Goal: Leave review/rating: Leave review/rating

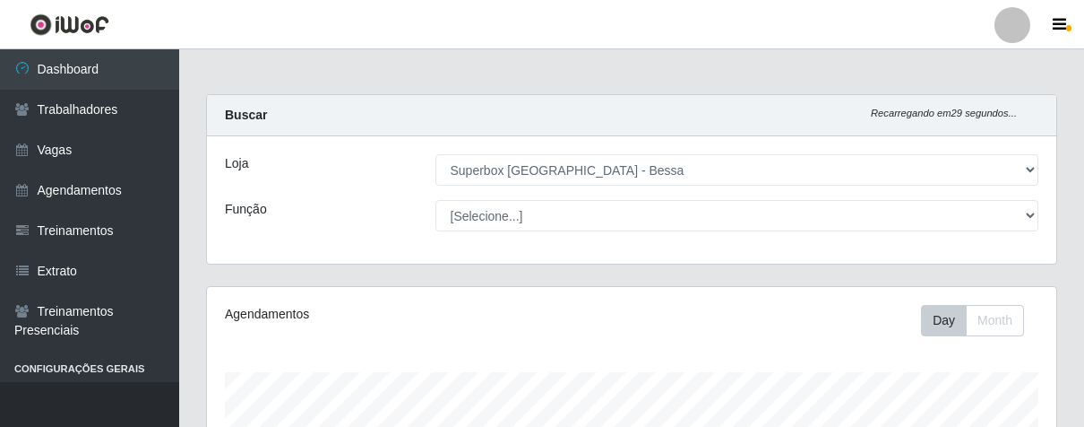
select select "206"
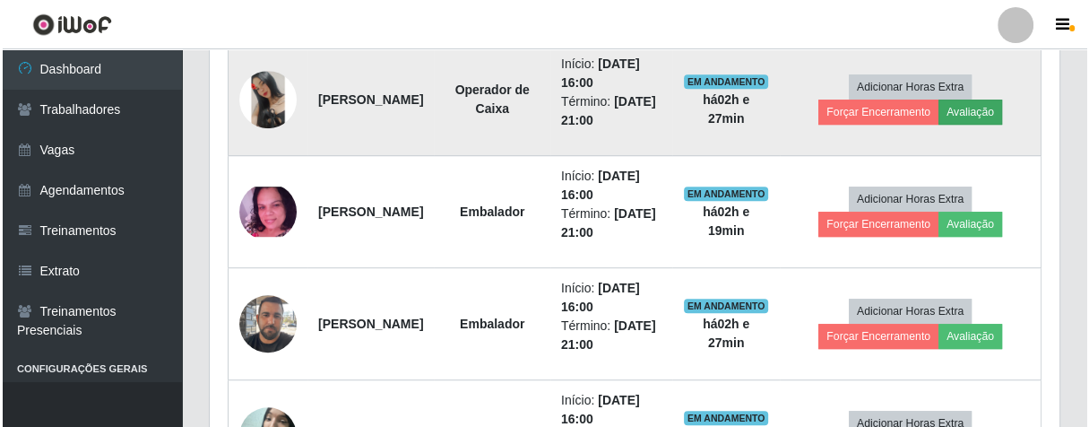
scroll to position [371, 849]
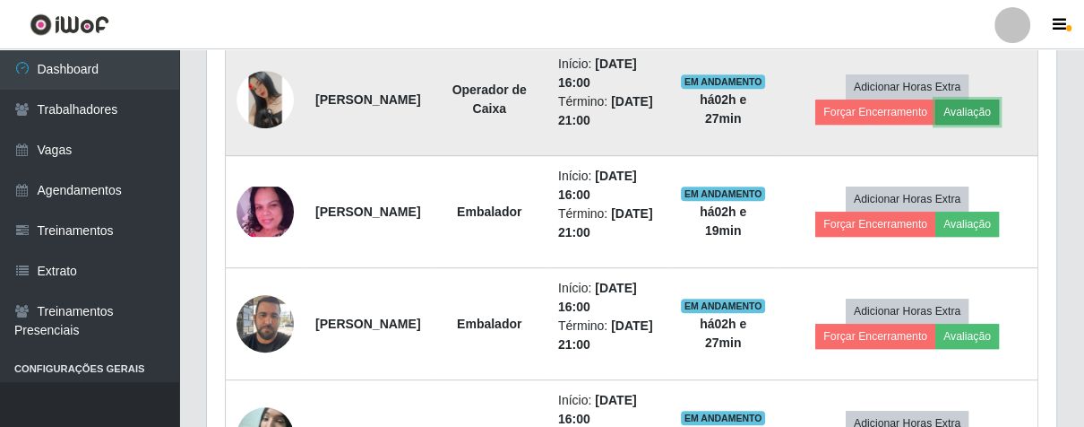
click at [989, 111] on button "Avaliação" at bounding box center [968, 111] width 64 height 25
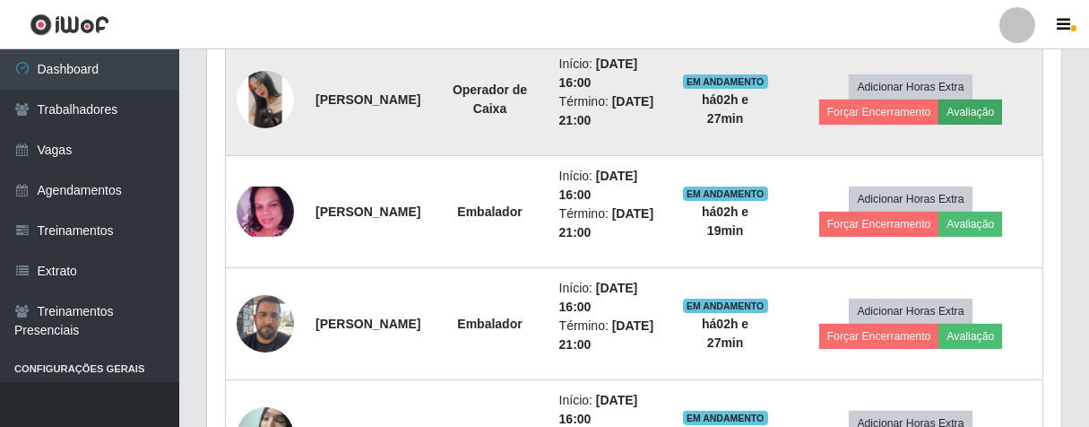
scroll to position [371, 839]
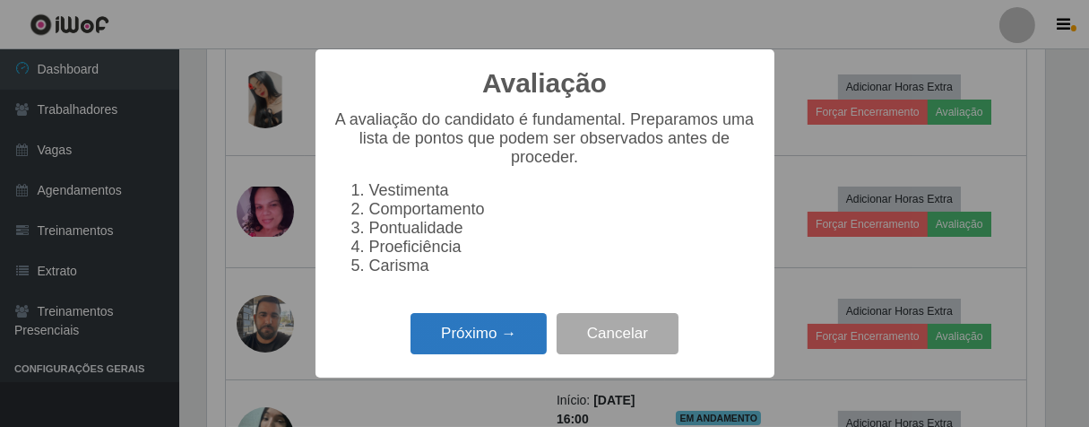
click at [499, 355] on button "Próximo →" at bounding box center [478, 334] width 136 height 42
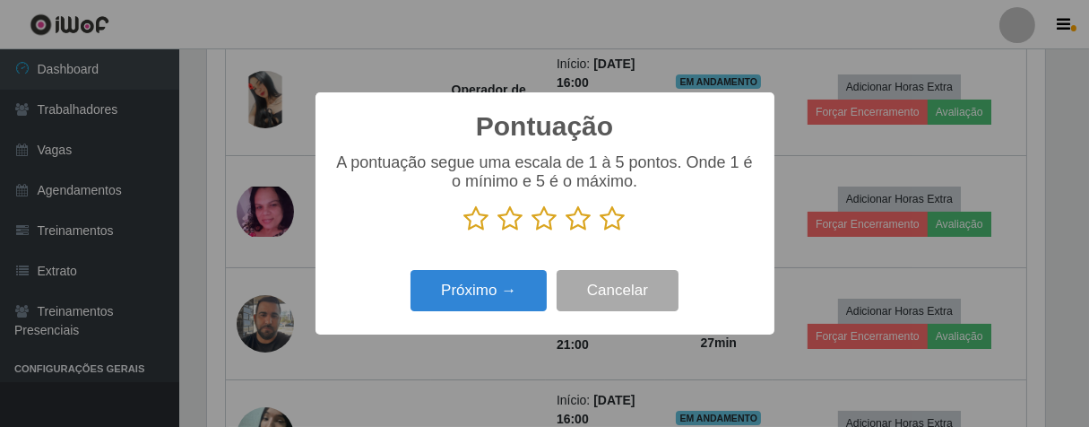
drag, startPoint x: 616, startPoint y: 219, endPoint x: 555, endPoint y: 233, distance: 62.6
click at [595, 220] on p at bounding box center [544, 218] width 423 height 27
click at [607, 223] on icon at bounding box center [612, 218] width 25 height 27
click at [600, 232] on input "radio" at bounding box center [600, 232] width 0 height 0
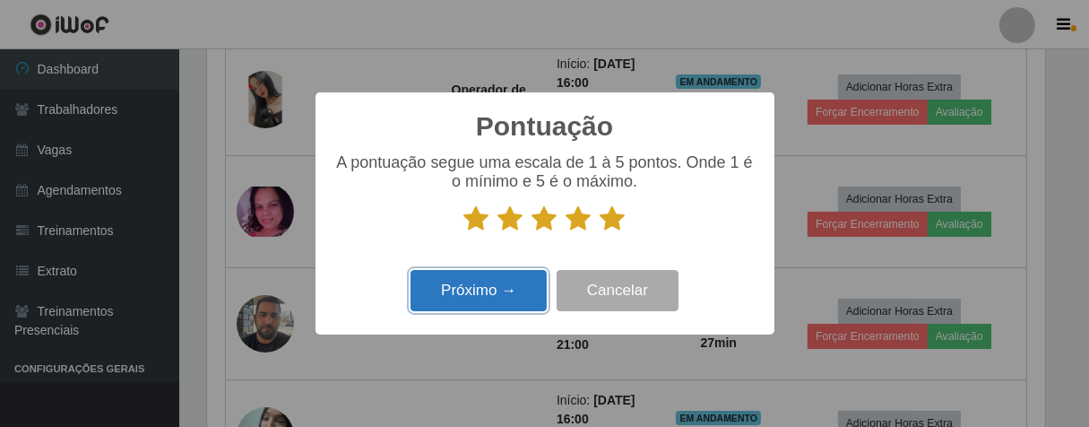
click at [515, 299] on button "Próximo →" at bounding box center [478, 291] width 136 height 42
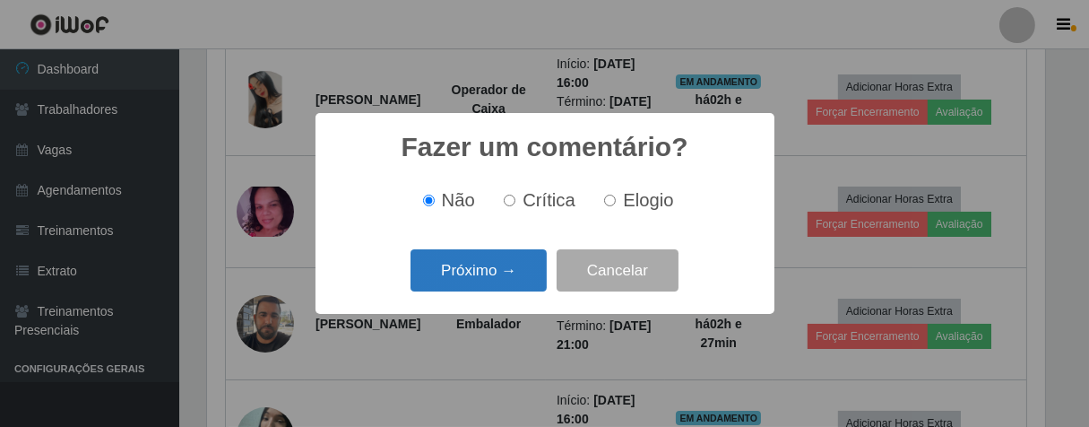
click at [514, 263] on button "Próximo →" at bounding box center [478, 270] width 136 height 42
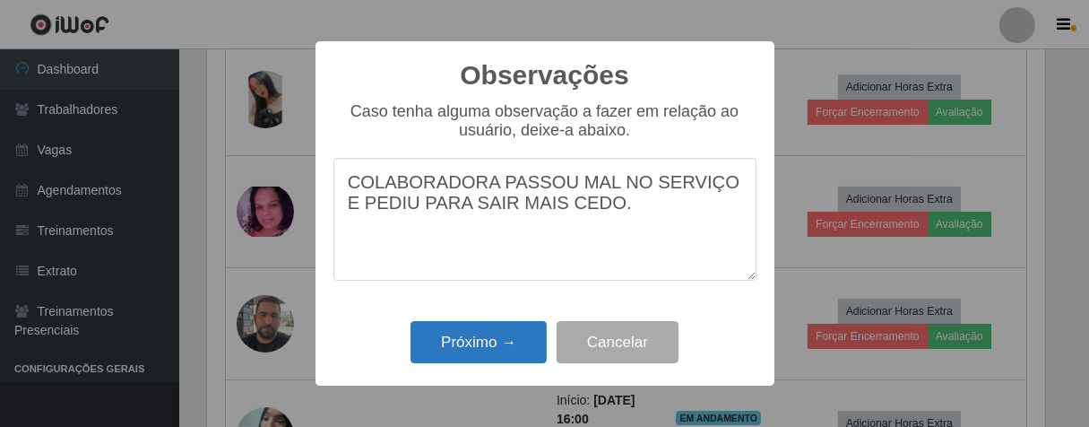
type textarea "COLABORADORA PASSOU MAL NO SERVIÇO E PEDIU PARA SAIR MAIS CEDO."
click at [508, 345] on button "Próximo →" at bounding box center [478, 342] width 136 height 42
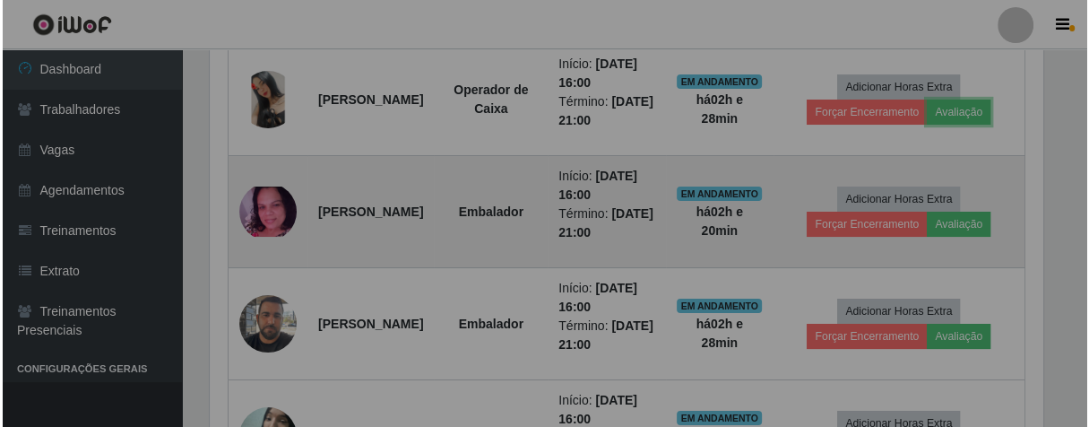
scroll to position [371, 849]
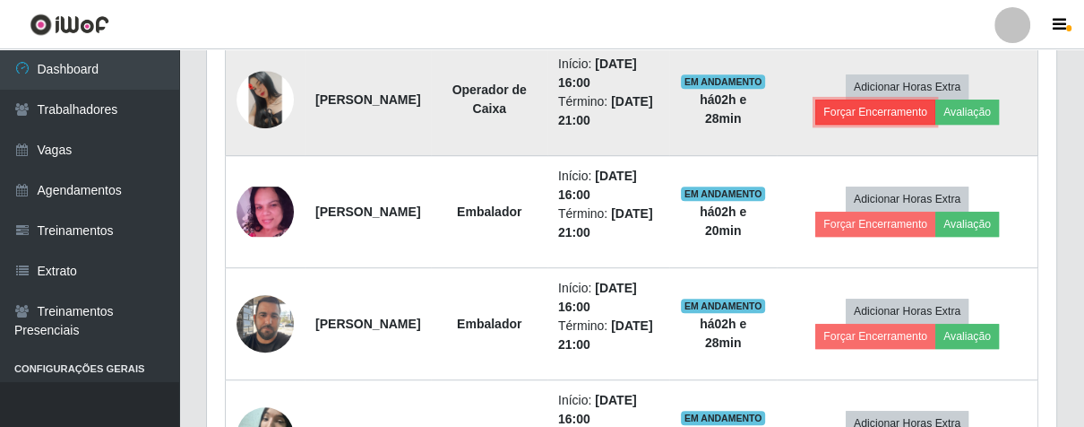
click at [850, 111] on button "Forçar Encerramento" at bounding box center [876, 111] width 120 height 25
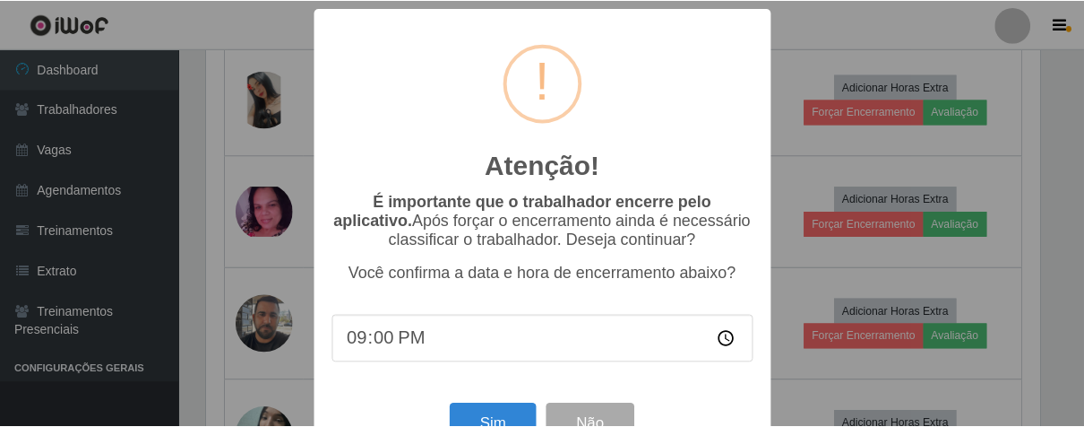
scroll to position [62, 0]
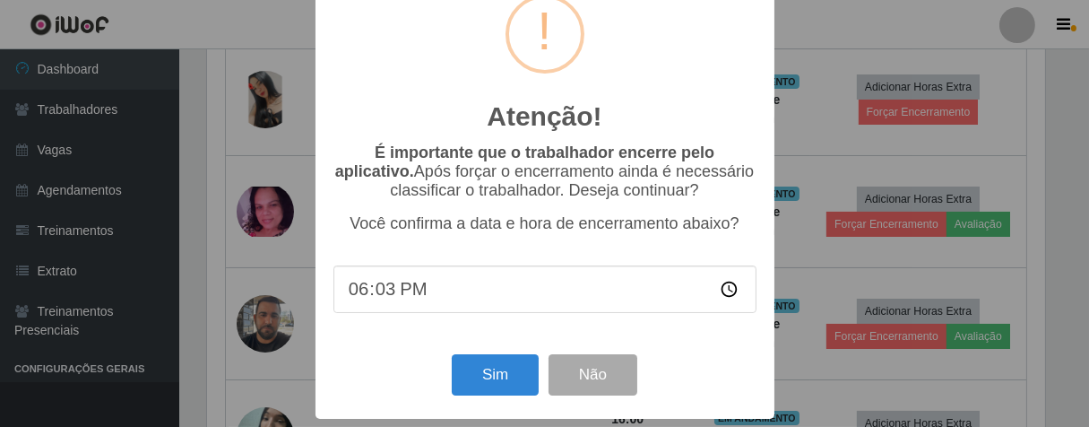
type input "18:30"
click at [484, 376] on button "Sim" at bounding box center [495, 375] width 87 height 42
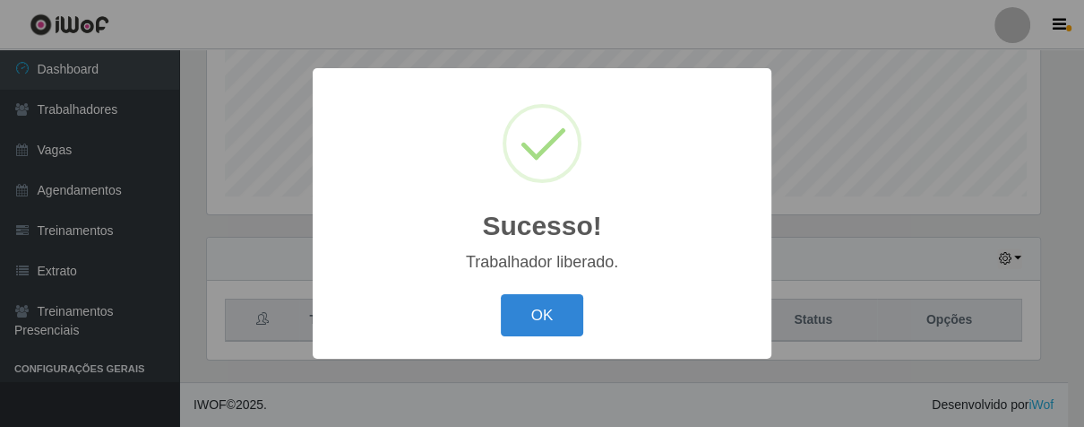
scroll to position [371, 839]
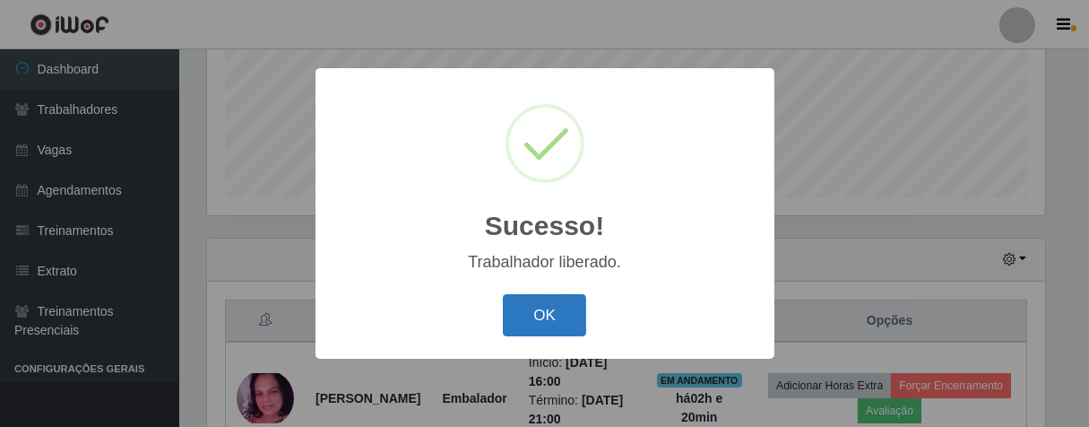
click at [549, 315] on button "OK" at bounding box center [544, 315] width 83 height 42
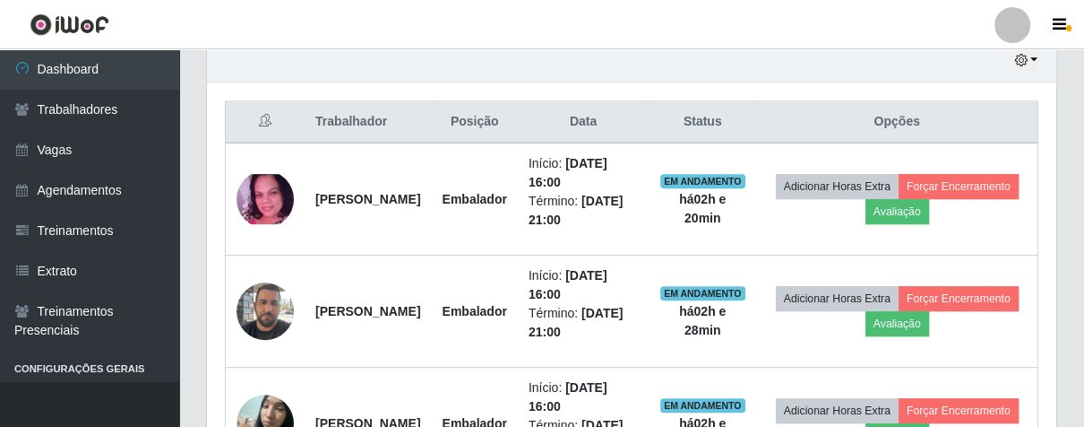
scroll to position [742, 0]
